Goal: Transaction & Acquisition: Purchase product/service

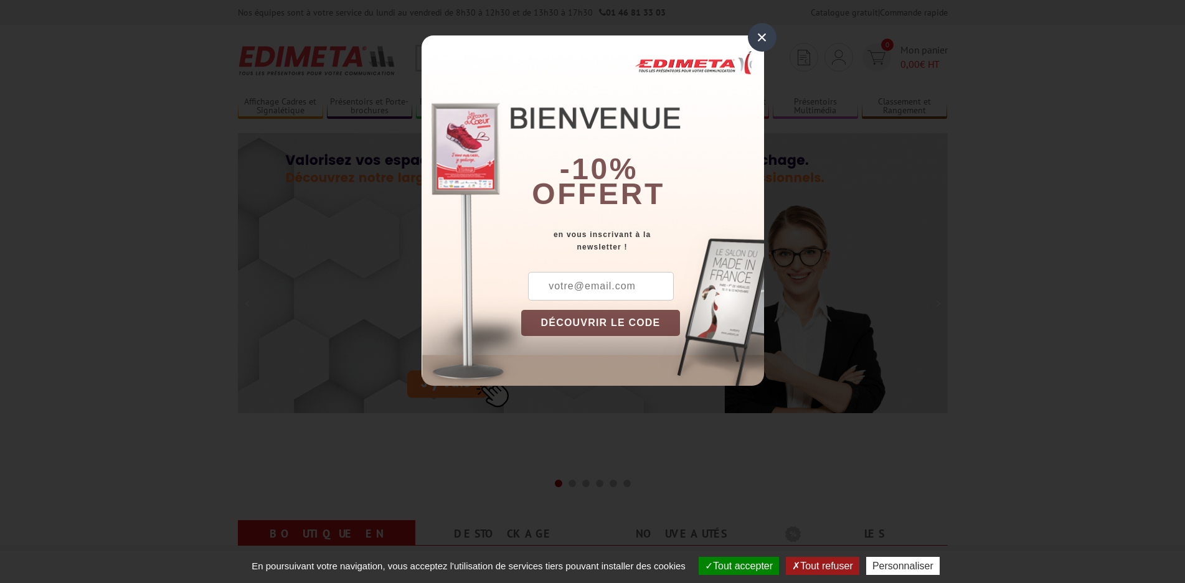
click at [763, 39] on div "×" at bounding box center [762, 37] width 29 height 29
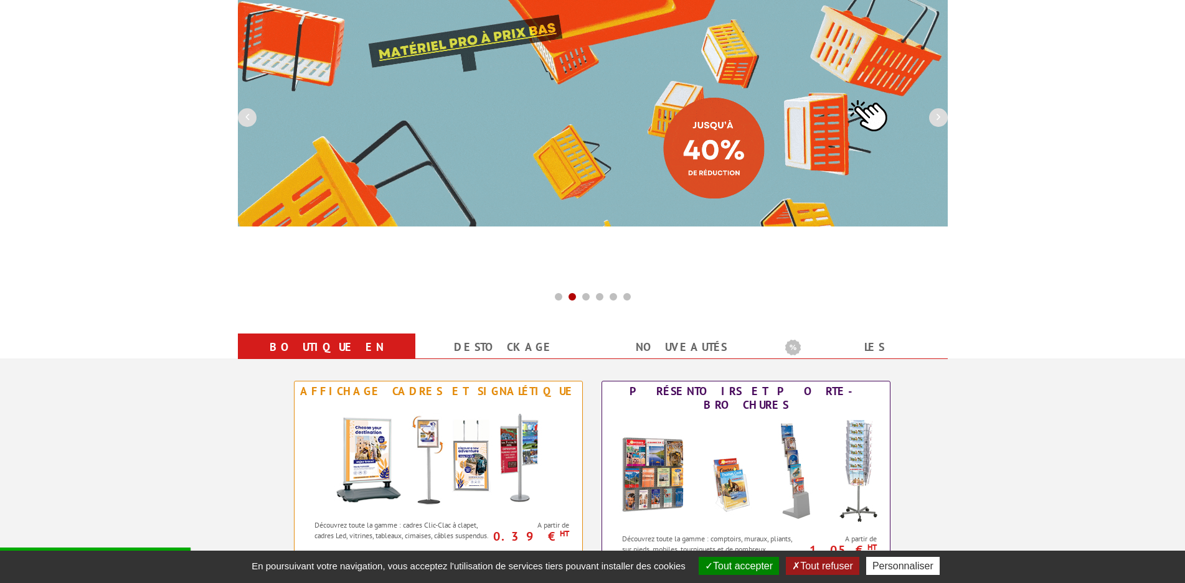
scroll to position [374, 0]
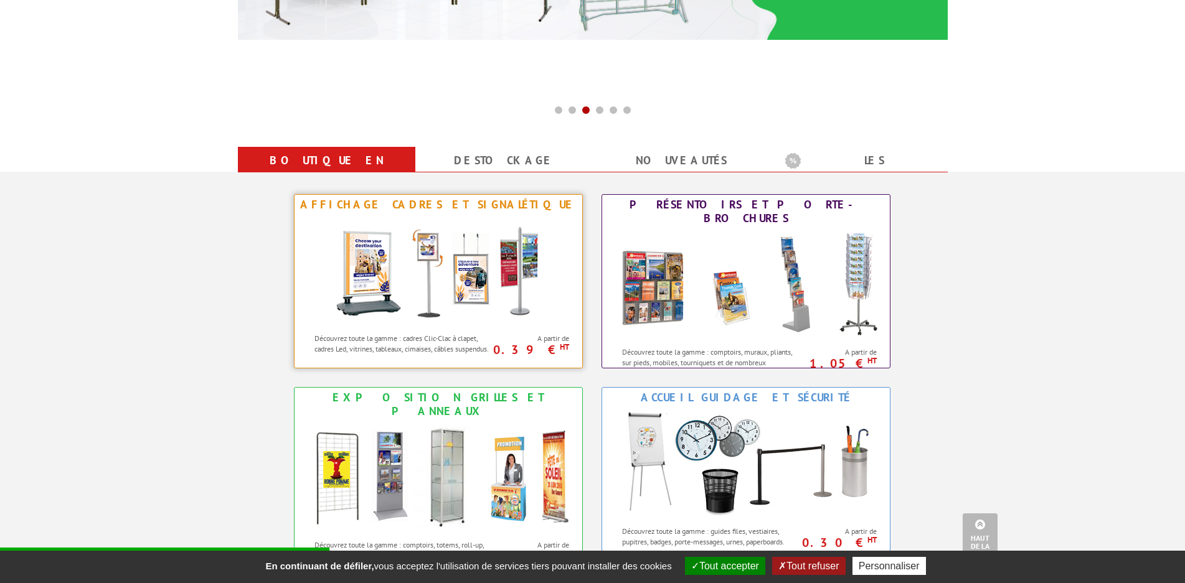
click at [450, 276] on img at bounding box center [438, 271] width 230 height 112
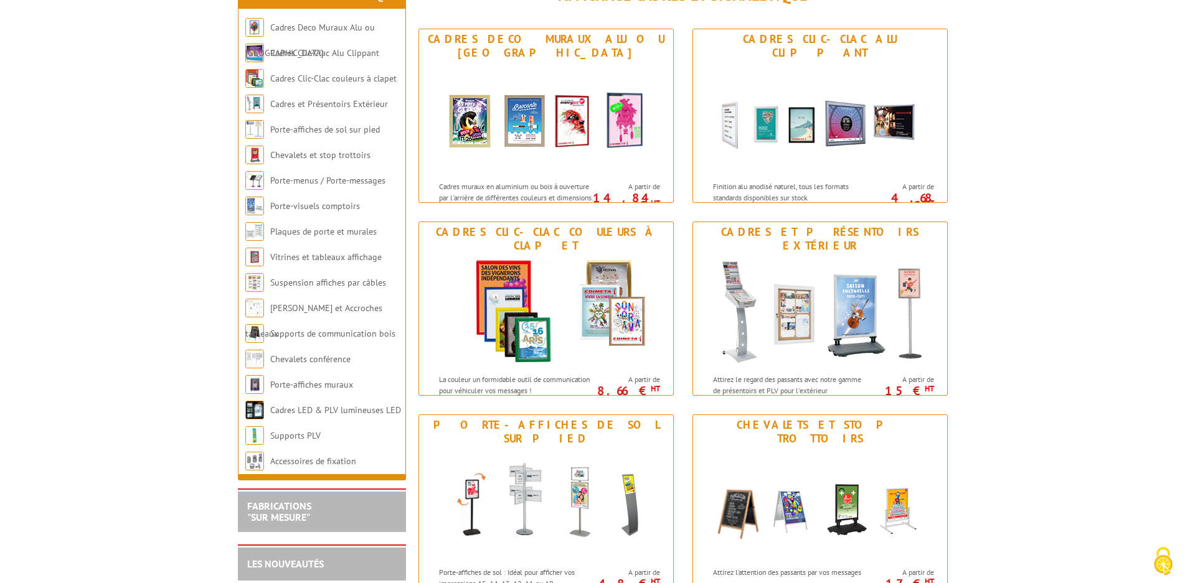
scroll to position [187, 0]
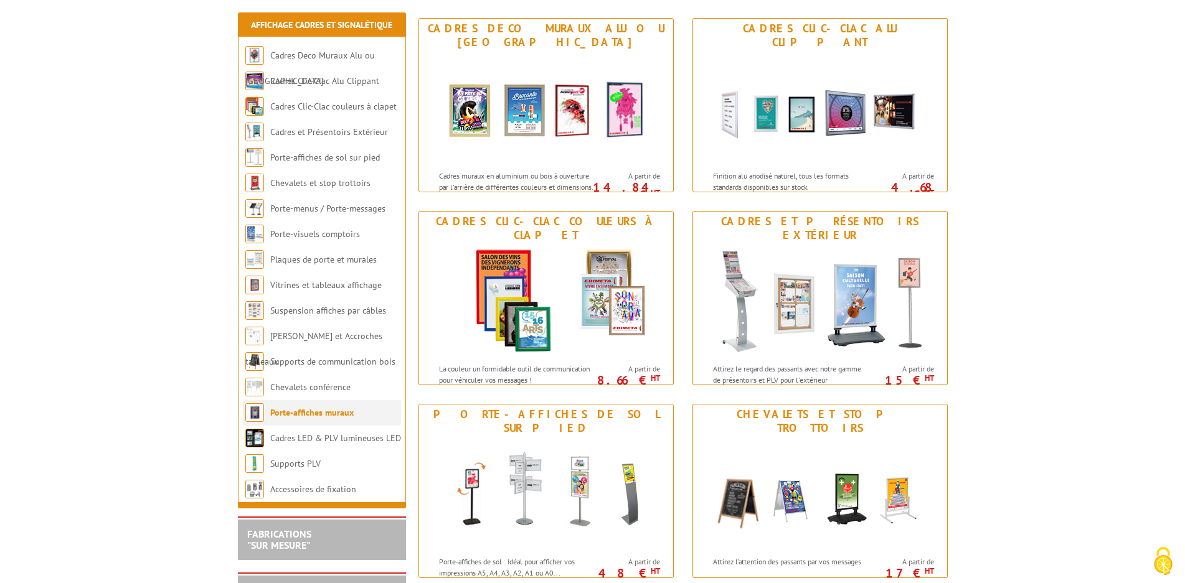
click at [311, 415] on link "Porte-affiches muraux" at bounding box center [311, 412] width 83 height 11
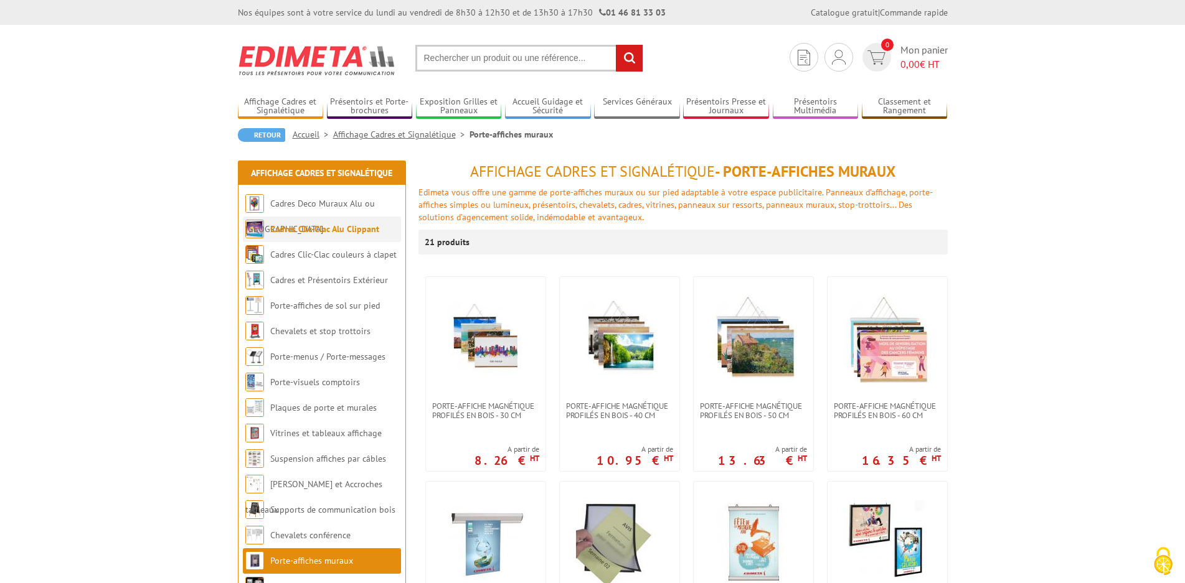
click at [319, 230] on link "Cadres Clic-Clac Alu Clippant" at bounding box center [324, 229] width 109 height 11
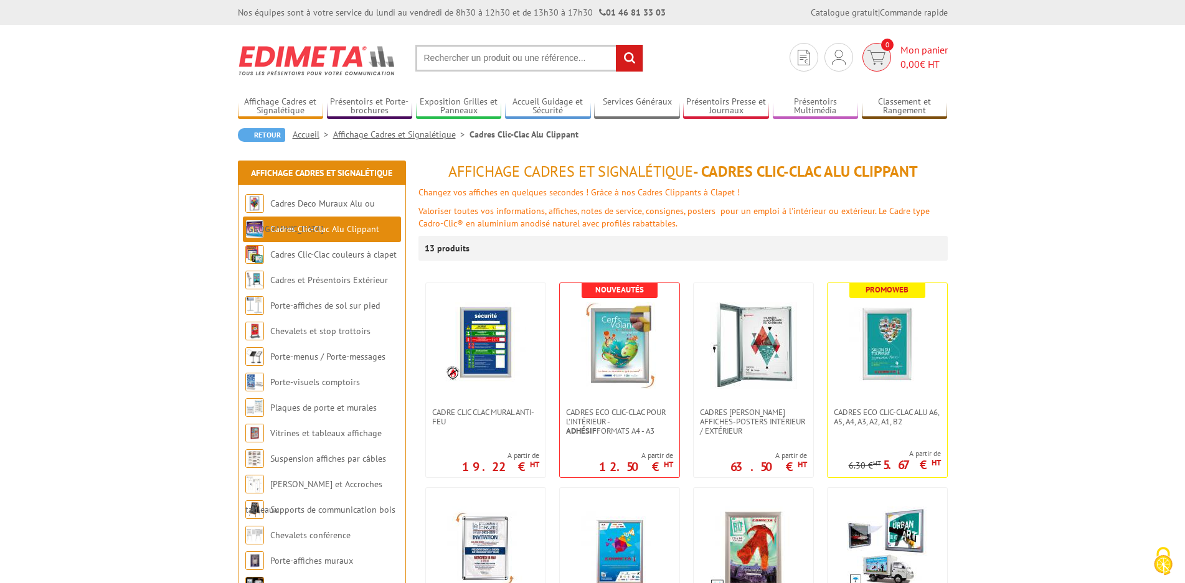
click at [911, 49] on span "Mon panier 0,00 € HT" at bounding box center [923, 57] width 47 height 29
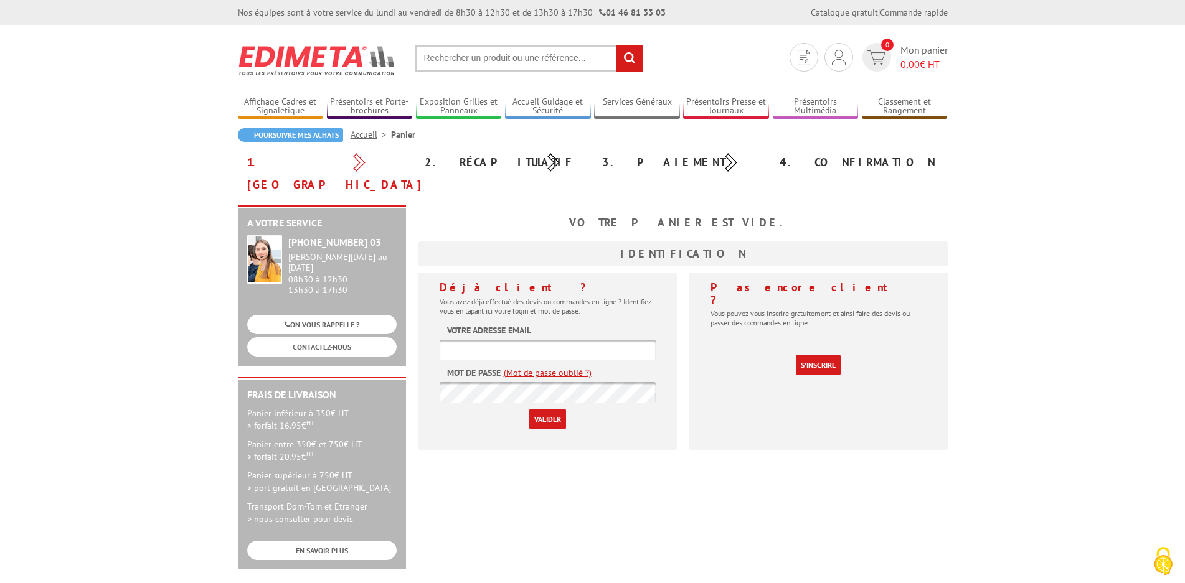
type input "michel.zilbermann@wanadoo.fr"
click at [555, 409] on input "Valider" at bounding box center [547, 419] width 37 height 21
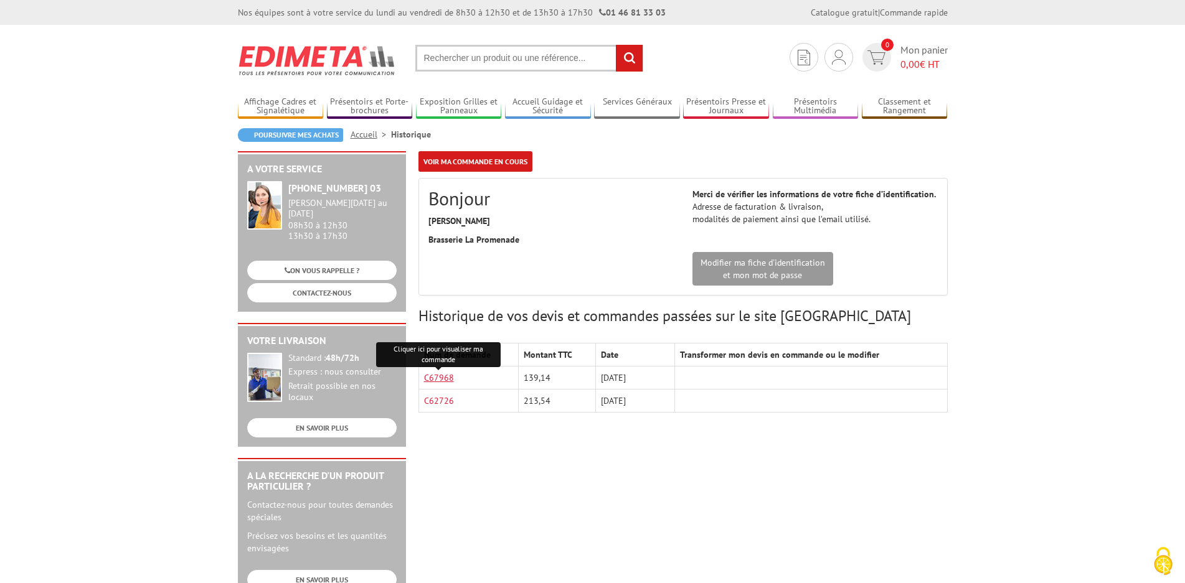
click at [446, 375] on link "C67968" at bounding box center [439, 377] width 30 height 11
click at [446, 401] on link "C62726" at bounding box center [439, 400] width 30 height 11
